Goal: Task Accomplishment & Management: Manage account settings

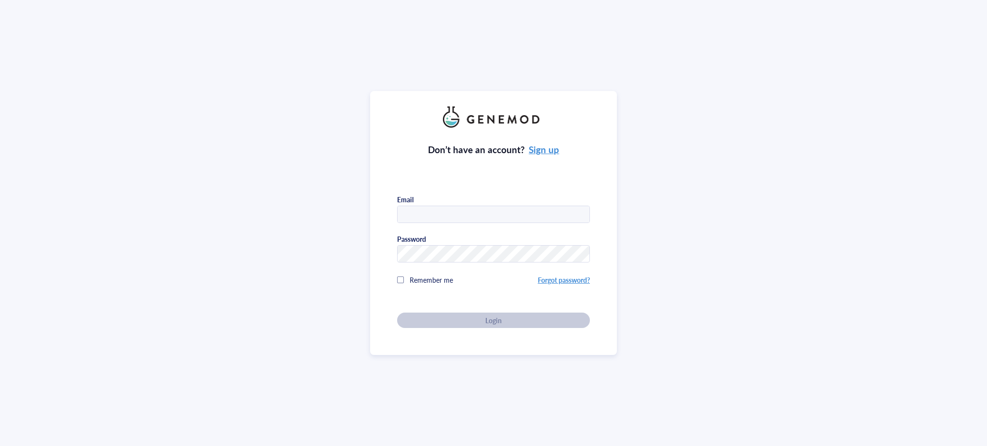
type input "[PERSON_NAME][EMAIL_ADDRESS][PERSON_NAME][DOMAIN_NAME]"
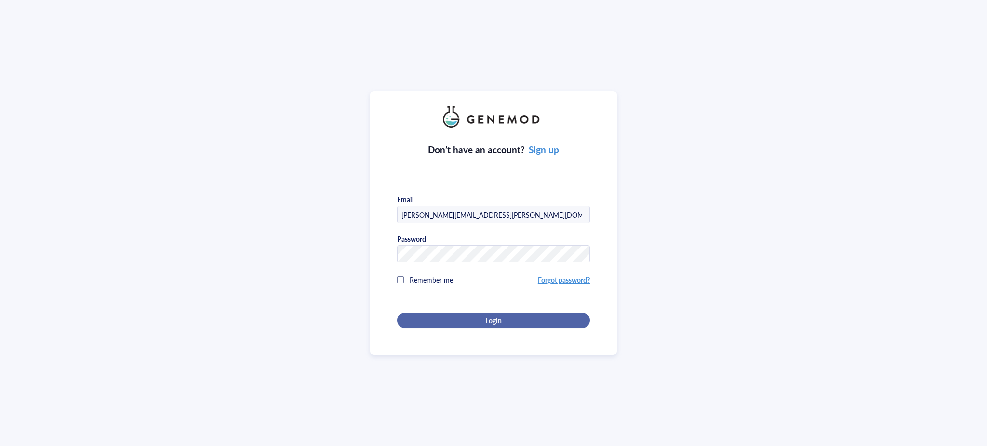
click at [539, 322] on div "Login" at bounding box center [494, 320] width 162 height 9
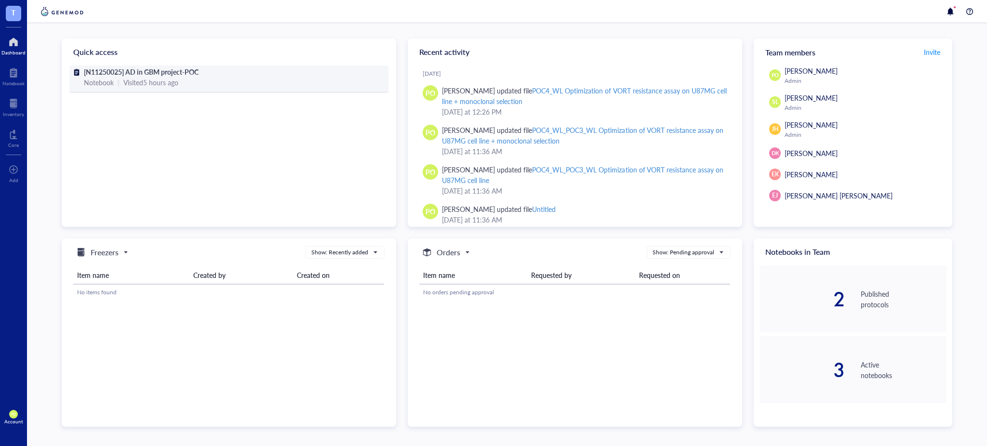
click at [174, 73] on span "[N11250025] AD in GBM project-POC" at bounding box center [141, 72] width 115 height 10
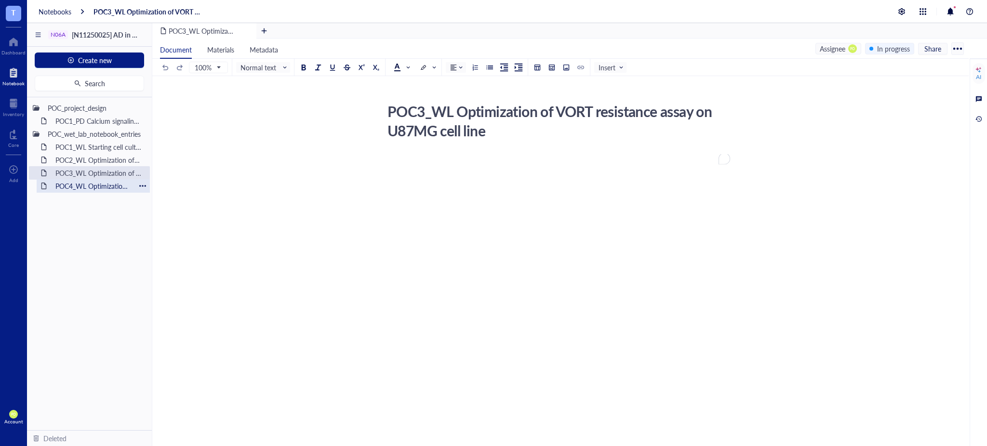
click at [89, 185] on div "POC4_WL Optimization of VORT resistance assay on U87MG cell line + monoclonal s…" at bounding box center [93, 185] width 84 height 13
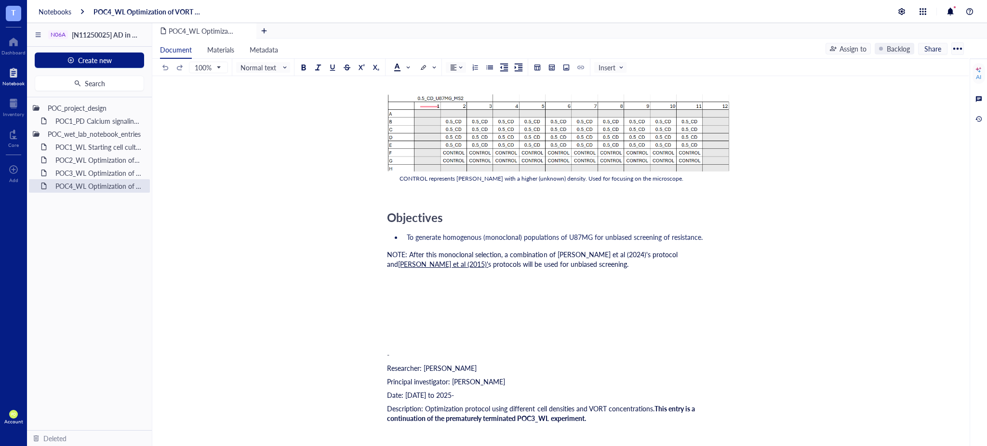
scroll to position [4927, 0]
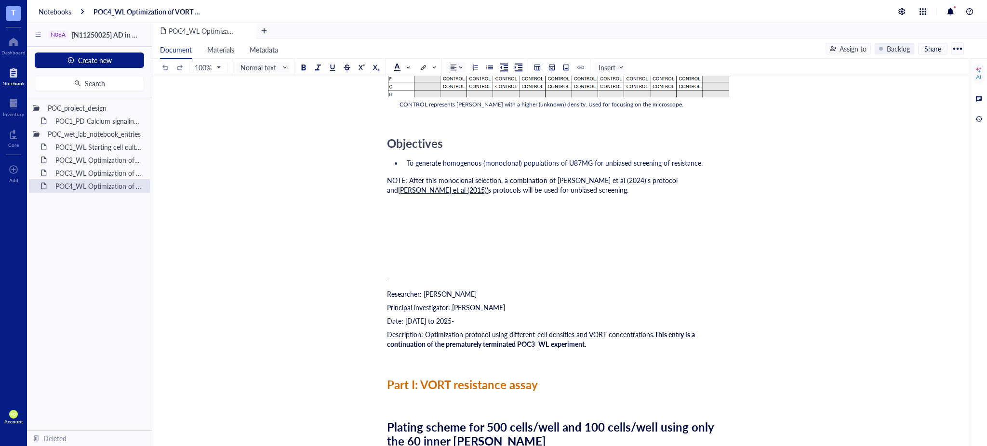
drag, startPoint x: 965, startPoint y: 230, endPoint x: 965, endPoint y: 278, distance: 47.7
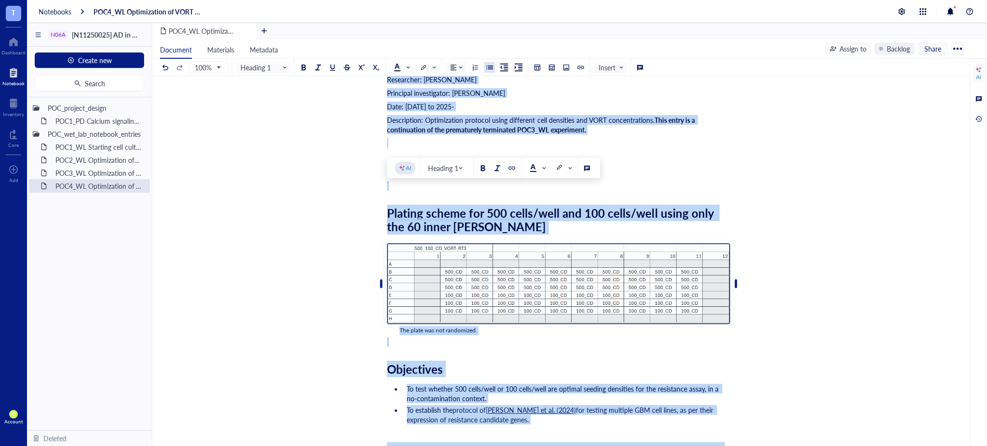
scroll to position [9357, 0]
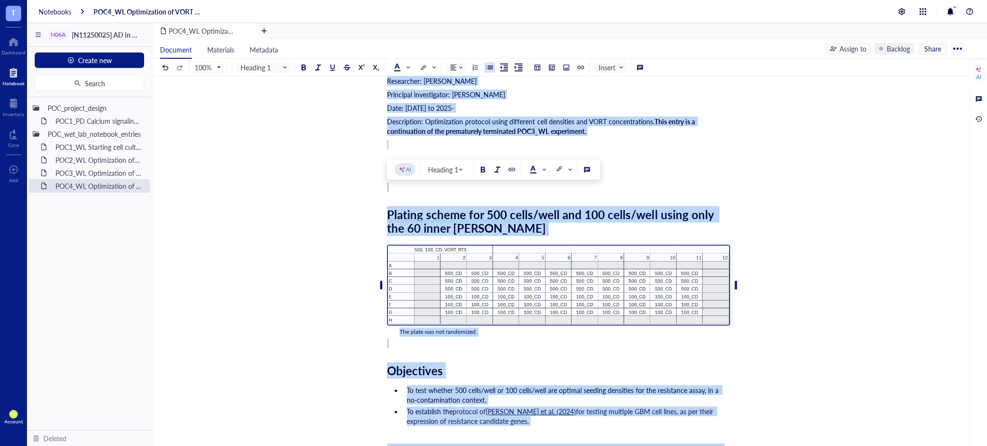
drag, startPoint x: 535, startPoint y: 151, endPoint x: 389, endPoint y: 124, distance: 148.5
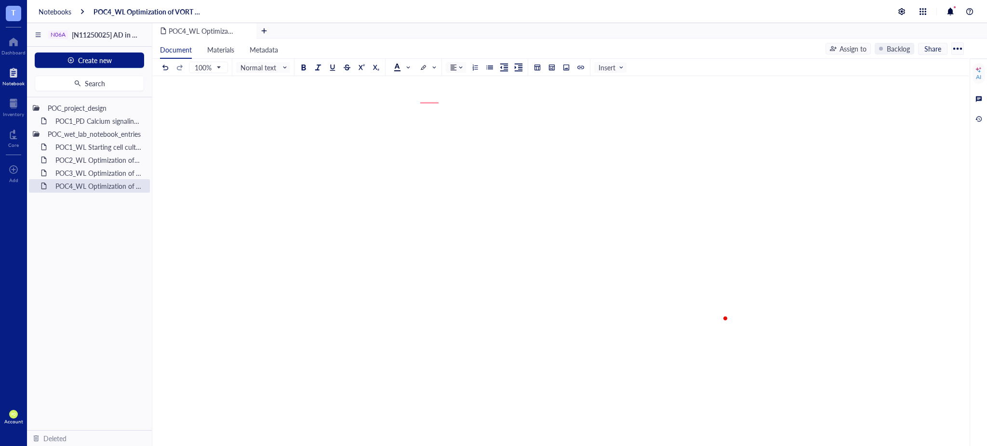
click at [518, 22] on div "﻿" at bounding box center [558, 18] width 343 height 10
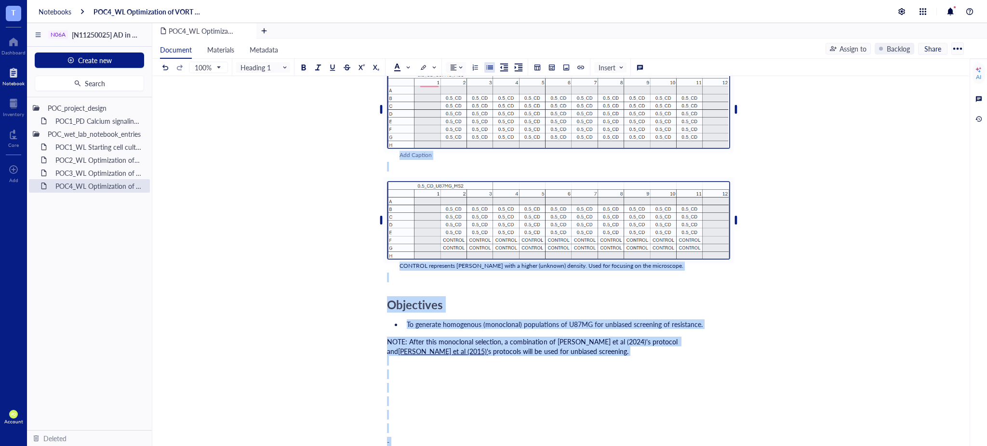
scroll to position [1500, 0]
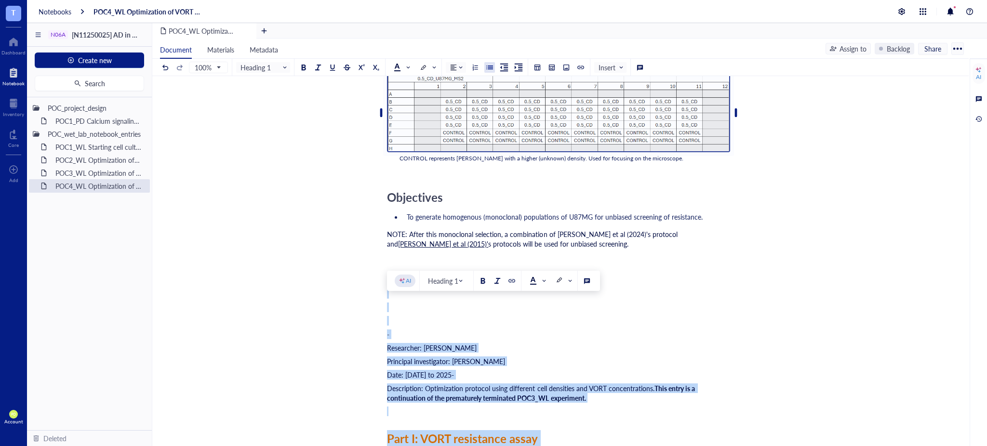
drag, startPoint x: 449, startPoint y: 280, endPoint x: 377, endPoint y: 311, distance: 78.2
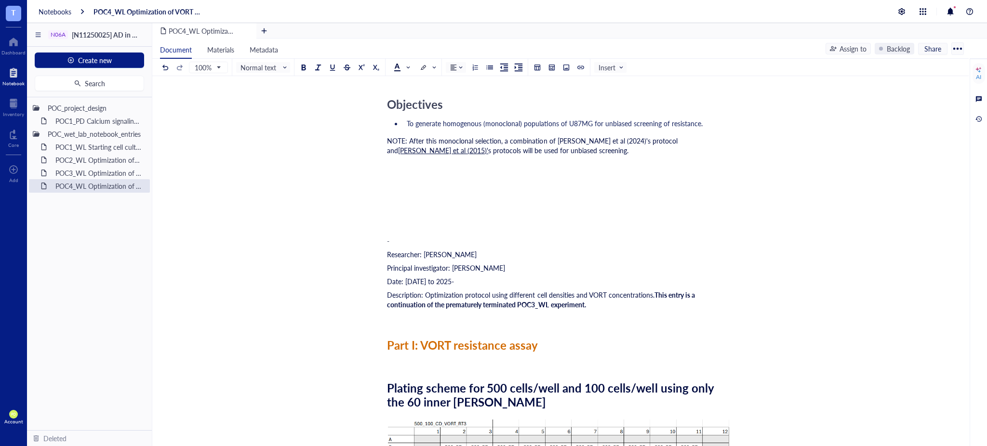
scroll to position [857, 0]
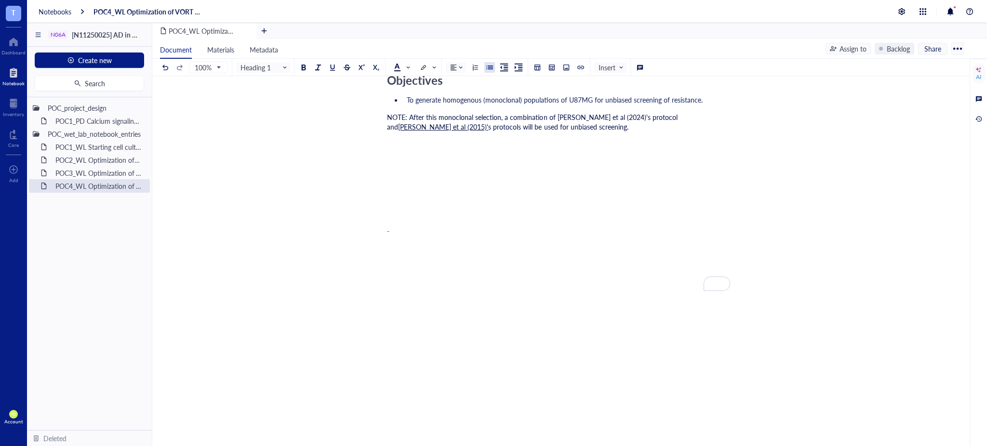
drag, startPoint x: 389, startPoint y: 135, endPoint x: 581, endPoint y: 319, distance: 265.6
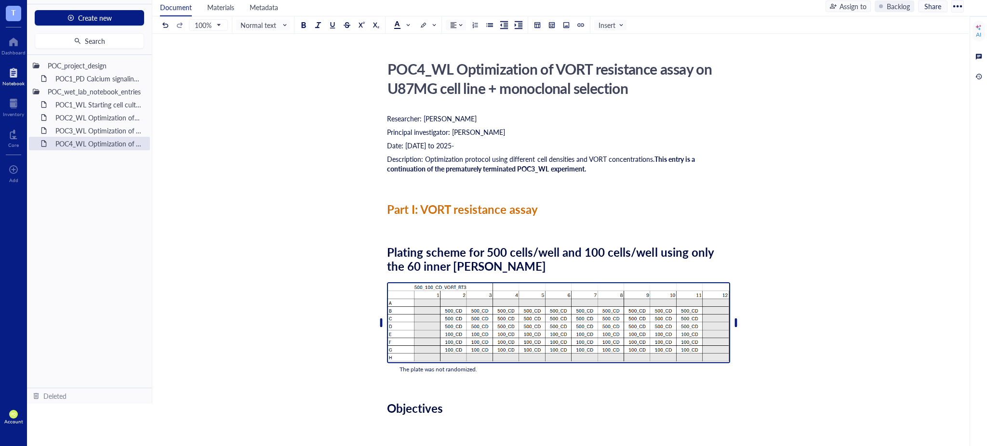
scroll to position [623, 0]
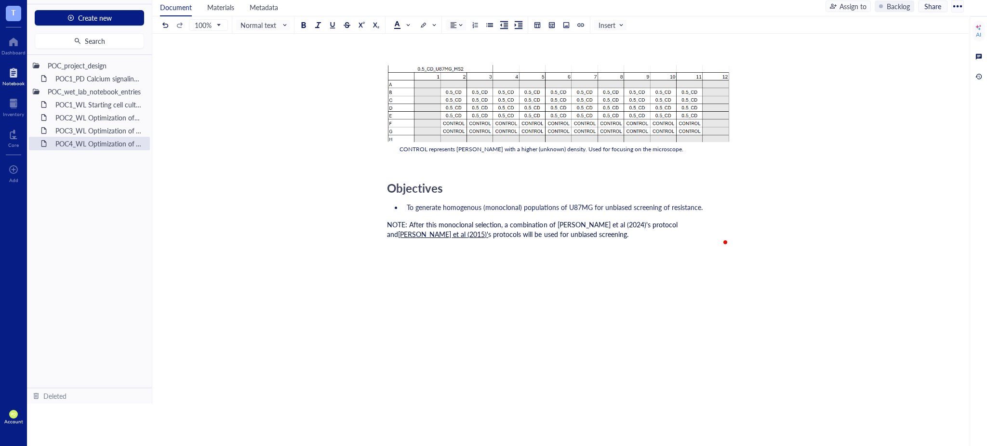
click at [602, 240] on div "NOTE: After this monoclonal selection, a combination of Sealover et al (2024)'s…" at bounding box center [558, 234] width 343 height 29
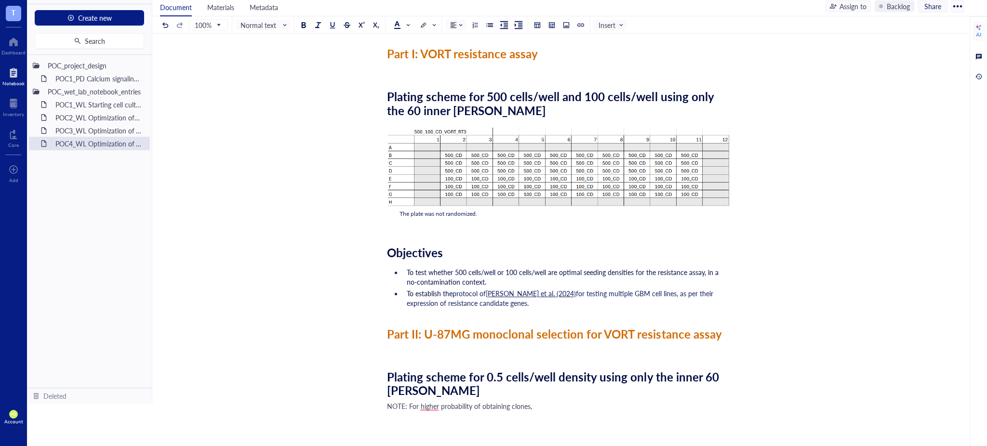
scroll to position [0, 0]
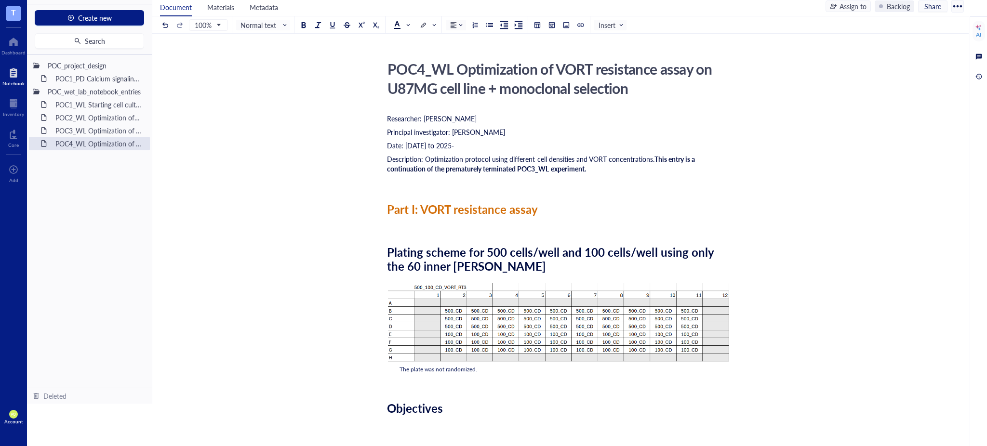
click at [903, 6] on div "Backlog" at bounding box center [898, 6] width 23 height 11
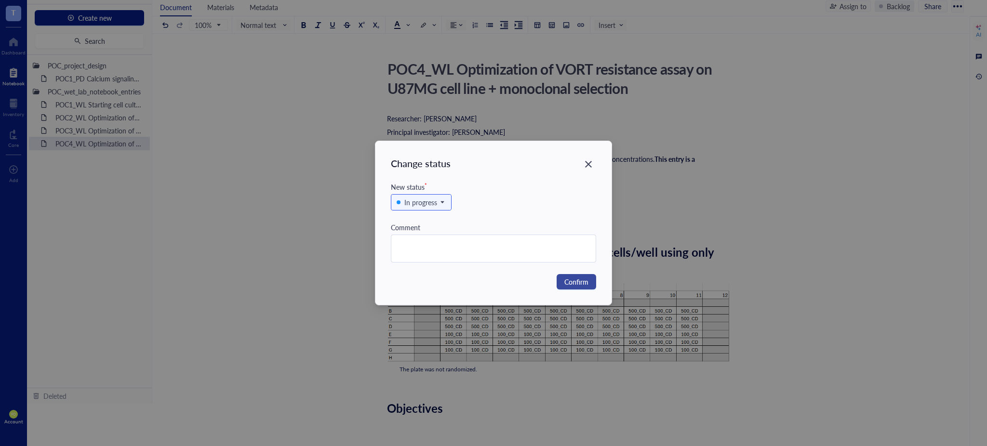
click at [581, 275] on button "Confirm" at bounding box center [577, 281] width 40 height 15
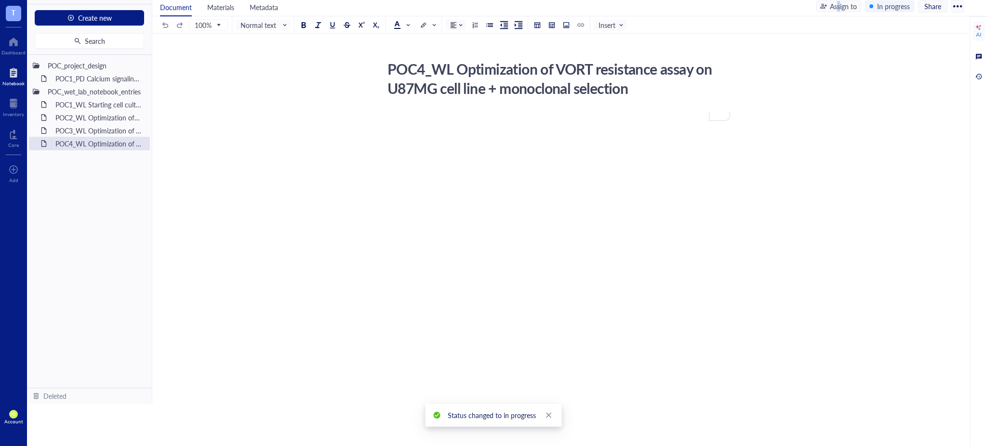
click at [839, 5] on div "Assign to" at bounding box center [843, 6] width 27 height 11
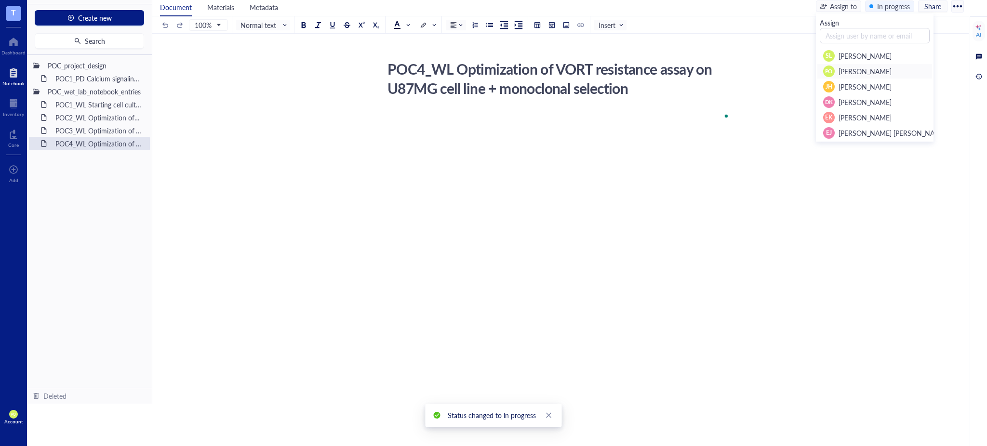
click at [882, 68] on span "Paola Onate Colobon" at bounding box center [865, 72] width 53 height 10
